Goal: Register for event/course

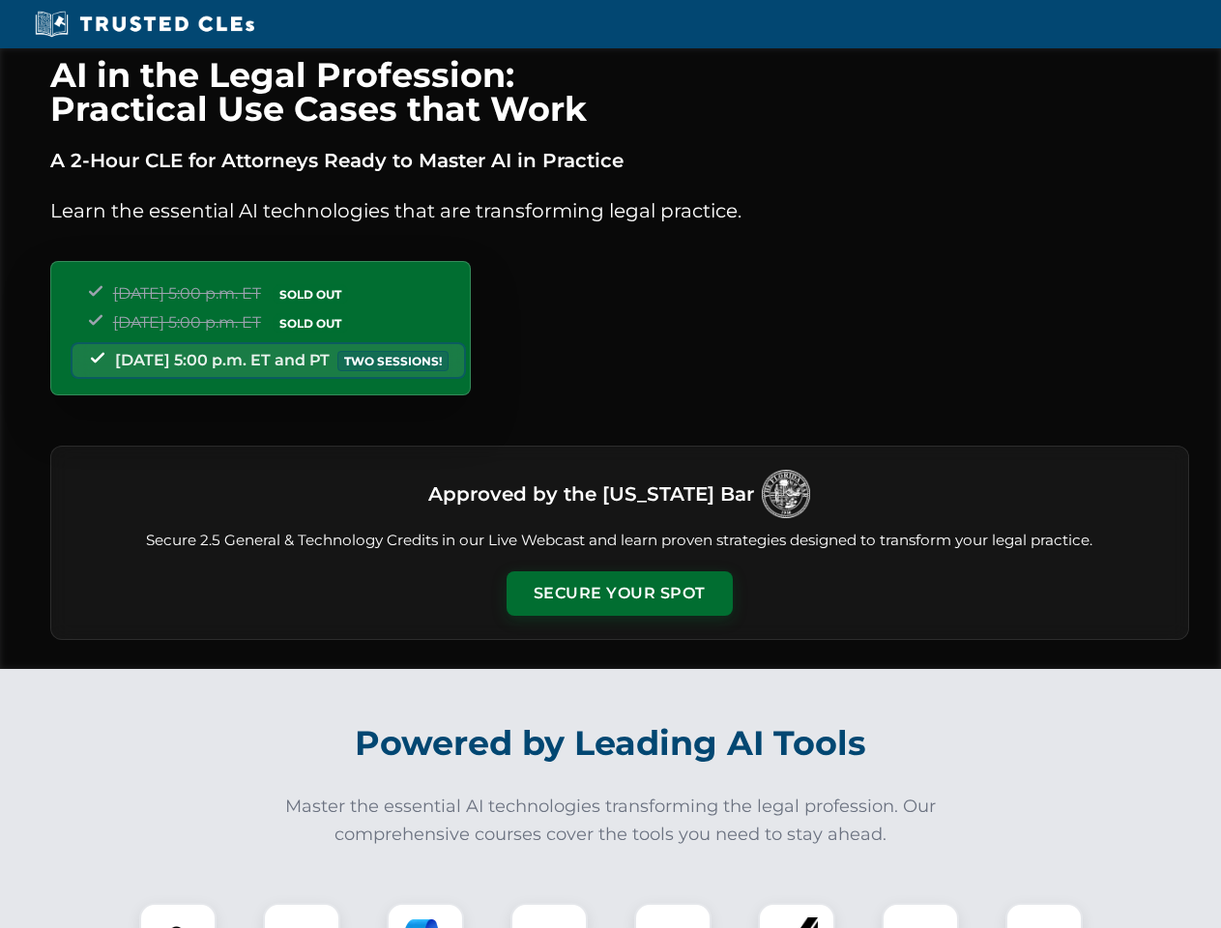
click at [619, 594] on button "Secure Your Spot" at bounding box center [620, 593] width 226 height 44
click at [178, 916] on img at bounding box center [178, 942] width 56 height 56
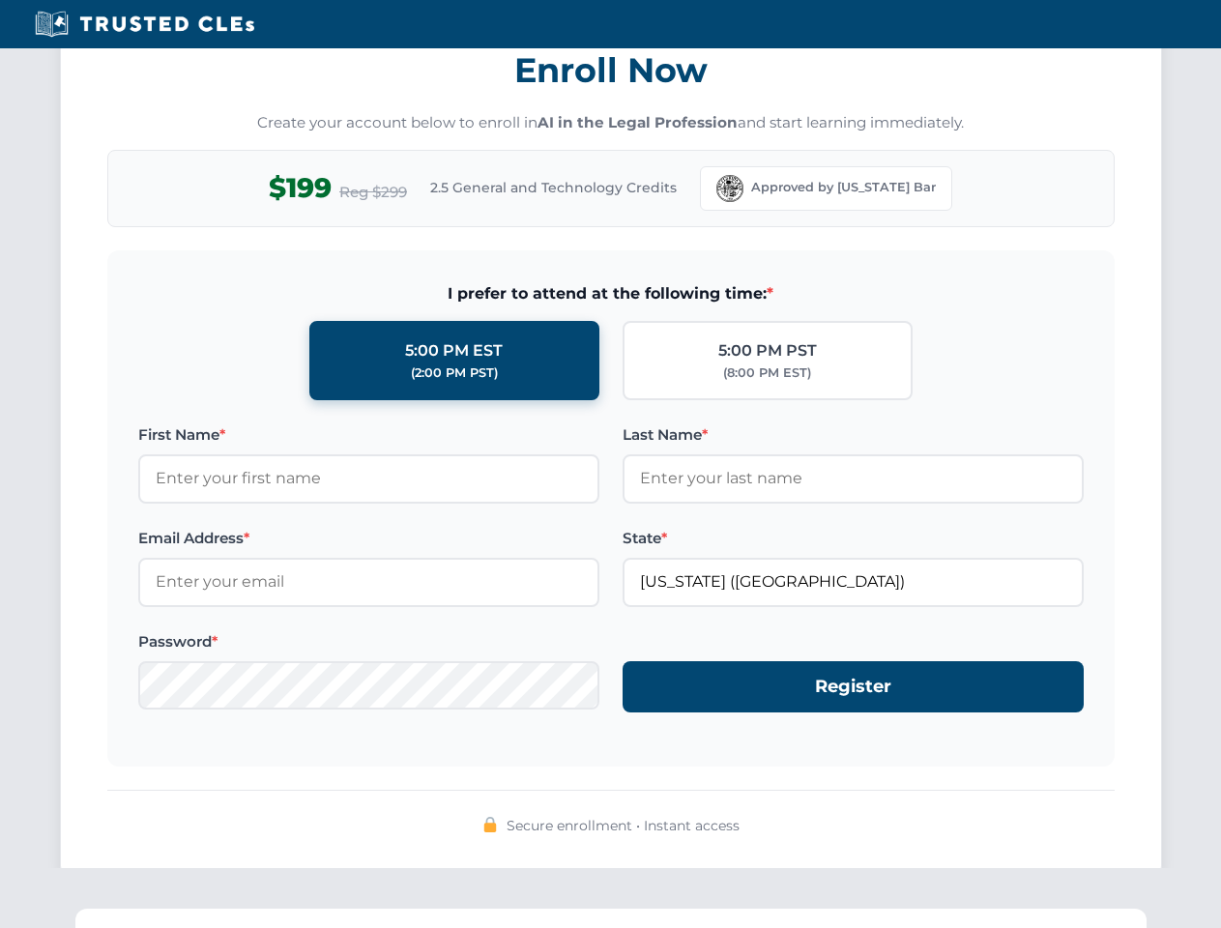
scroll to position [1898, 0]
